Goal: Browse casually: Explore the website without a specific task or goal

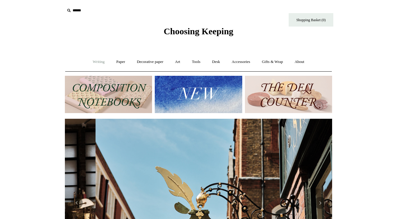
scroll to position [0, 268]
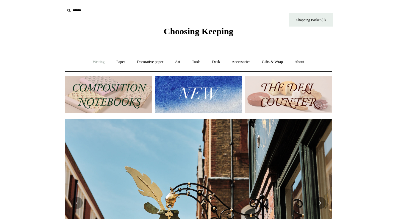
click at [92, 60] on link "Writing +" at bounding box center [99, 62] width 23 height 16
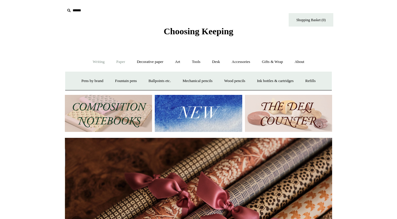
click at [115, 60] on link "Paper +" at bounding box center [121, 62] width 20 height 16
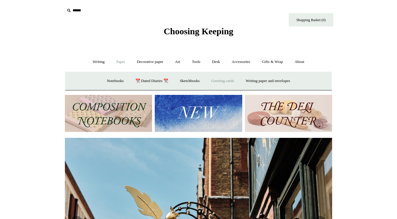
click at [219, 78] on link "Greeting cards +" at bounding box center [222, 81] width 33 height 16
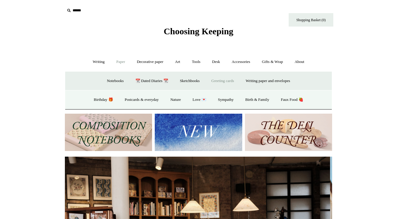
scroll to position [0, 0]
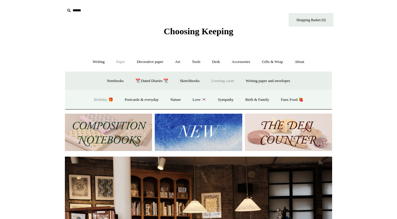
click at [97, 99] on link "Birthday 🎁" at bounding box center [103, 100] width 30 height 16
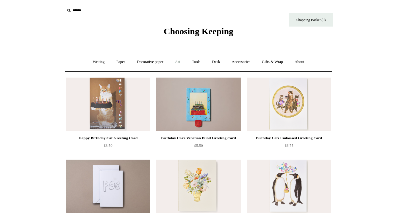
click at [177, 62] on link "Art +" at bounding box center [178, 62] width 16 height 16
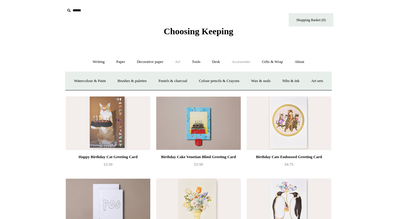
click at [238, 59] on link "Accessories +" at bounding box center [241, 62] width 29 height 16
click at [313, 80] on link "Playing Cards" at bounding box center [305, 81] width 32 height 16
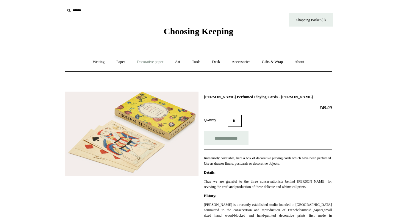
click at [146, 61] on link "Decorative paper +" at bounding box center [150, 62] width 37 height 16
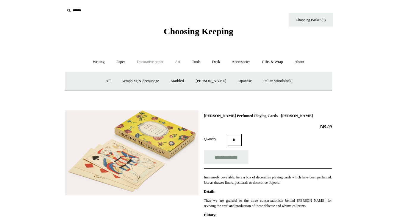
click at [177, 61] on link "Art +" at bounding box center [178, 62] width 16 height 16
click at [114, 60] on link "Paper +" at bounding box center [121, 62] width 20 height 16
click at [224, 80] on link "Greeting cards +" at bounding box center [222, 81] width 33 height 16
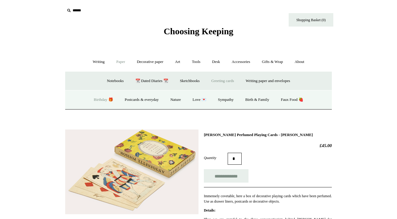
click at [97, 98] on link "Birthday 🎁" at bounding box center [103, 100] width 30 height 16
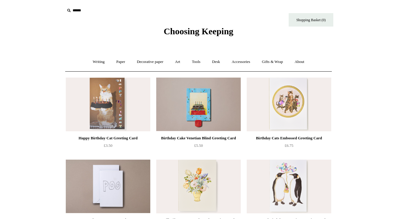
click at [158, 134] on div "Birthday Cake Venetian Blind Greeting Card" at bounding box center [199, 137] width 82 height 7
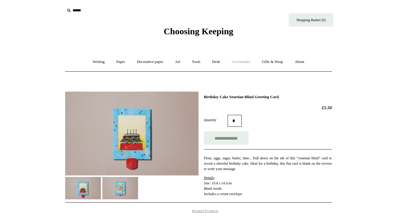
click at [245, 62] on link "Accessories +" at bounding box center [241, 62] width 29 height 16
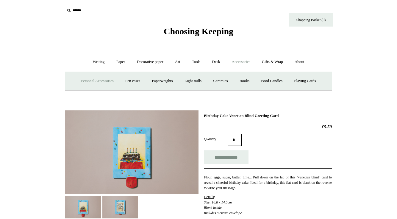
click at [80, 79] on link "Personal Accessories +" at bounding box center [97, 81] width 43 height 16
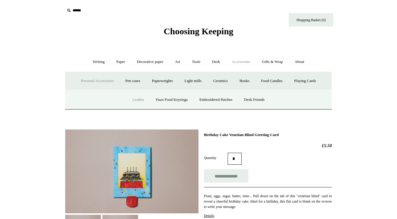
click at [132, 97] on link "Leather" at bounding box center [138, 100] width 23 height 16
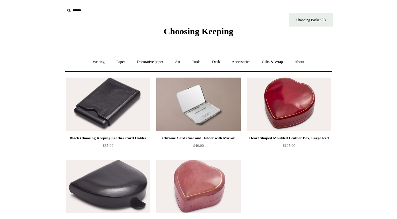
click at [158, 216] on div "Heart Shaped Moulded Leather Box, Small Pink" at bounding box center [199, 219] width 82 height 7
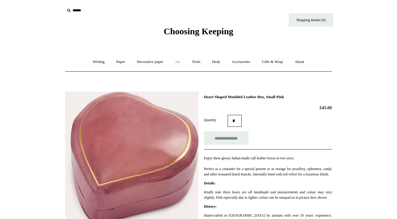
click at [177, 62] on link "Art +" at bounding box center [178, 62] width 16 height 16
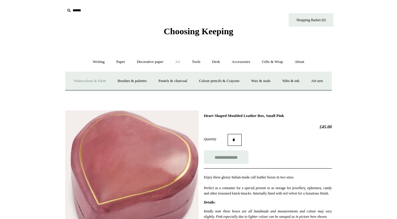
click at [88, 80] on link "Watercolour & Paint" at bounding box center [90, 81] width 43 height 16
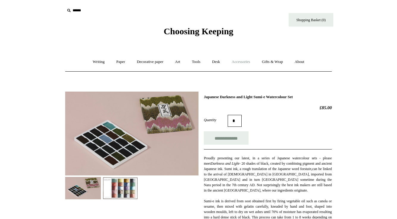
click at [243, 60] on link "Accessories +" at bounding box center [241, 62] width 29 height 16
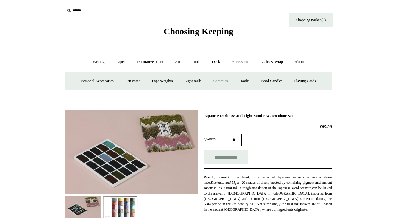
click at [220, 79] on link "Ceramics +" at bounding box center [220, 81] width 25 height 16
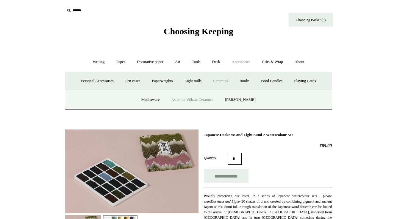
click at [197, 98] on link "Astier de Villatte Ceramics" at bounding box center [192, 100] width 53 height 16
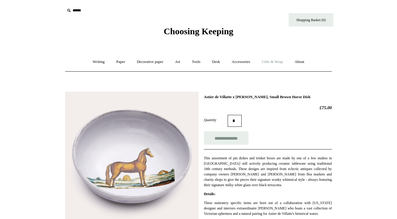
click at [272, 61] on link "Gifts & Wrap +" at bounding box center [273, 62] width 32 height 16
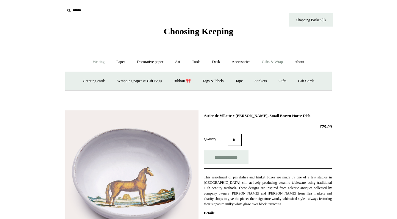
click at [94, 60] on link "Writing +" at bounding box center [99, 62] width 23 height 16
click at [154, 80] on link "Ballpoints etc. +" at bounding box center [159, 81] width 33 height 16
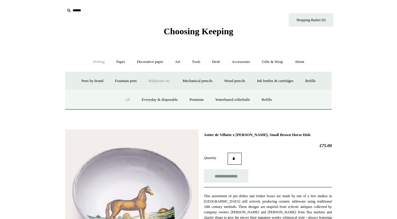
click at [122, 99] on link "All" at bounding box center [128, 100] width 16 height 16
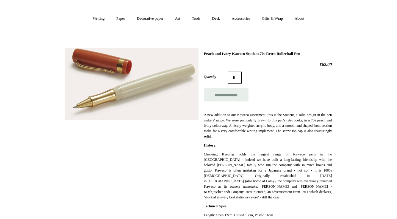
scroll to position [43, 0]
